Goal: Task Accomplishment & Management: Manage account settings

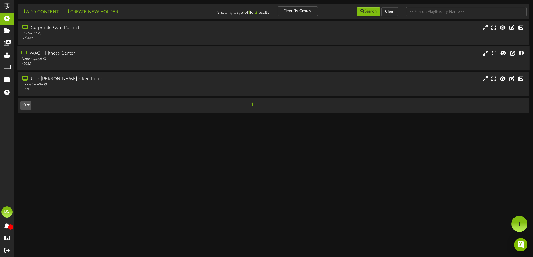
click at [127, 56] on div "MAC - Fitness Center" at bounding box center [123, 53] width 205 height 6
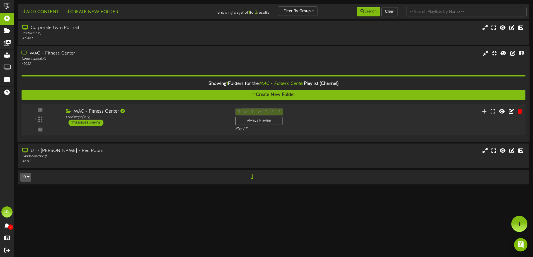
drag, startPoint x: 236, startPoint y: 123, endPoint x: 200, endPoint y: 114, distance: 37.7
click at [200, 114] on div "MAC - Fitness Center" at bounding box center [146, 112] width 161 height 6
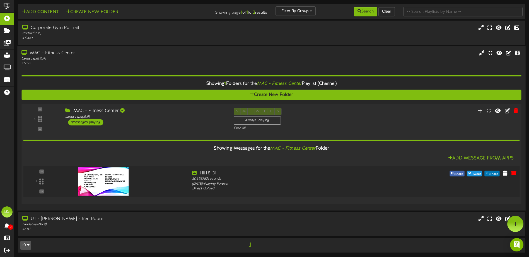
click at [400, 181] on div "1" at bounding box center [271, 182] width 501 height 23
click at [504, 178] on button at bounding box center [504, 174] width 9 height 9
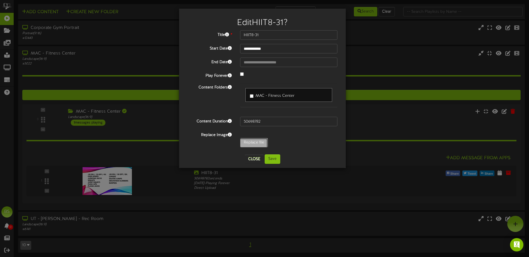
type input "**********"
type input "Weights6-15"
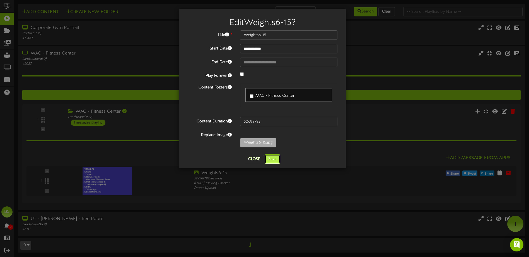
click at [274, 159] on button "Save" at bounding box center [272, 159] width 16 height 9
